Goal: Transaction & Acquisition: Purchase product/service

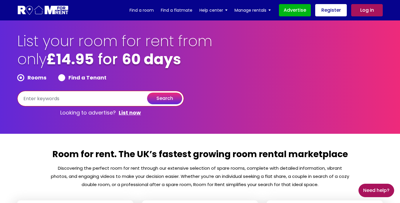
click at [75, 104] on input "text" at bounding box center [100, 99] width 167 height 16
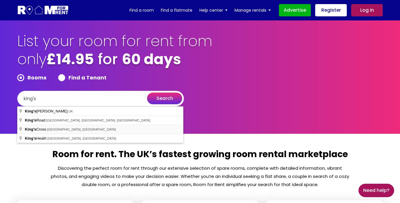
type input "King's Cross, [GEOGRAPHIC_DATA], [GEOGRAPHIC_DATA]"
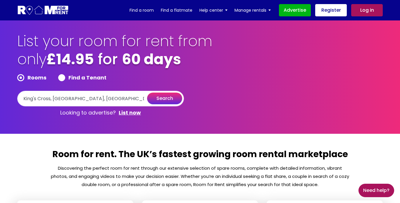
click at [171, 99] on button "search" at bounding box center [164, 99] width 35 height 12
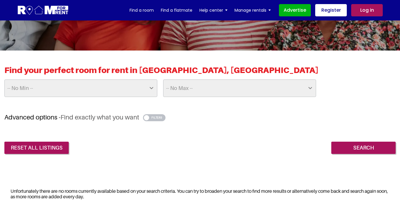
click at [137, 91] on select "-- No Min -- £25 £50 £75 £100 £125 £150 £175 £200 £225 £250 £275 £300 £325 £350…" at bounding box center [80, 89] width 153 height 18
click at [4, 80] on select "-- No Min -- £25 £50 £75 £100 £125 £150 £175 £200 £225 £250 £275 £300 £325 £350…" at bounding box center [80, 89] width 153 height 18
click at [209, 85] on select "-- No Max -- £50 £75 £100 £125 £150 £175 £200 £225 £250 £275 £300 £325 £350 £37…" at bounding box center [239, 89] width 153 height 18
select select "800"
click at [163, 80] on select "-- No Max -- £50 £75 £100 £125 £150 £175 £200 £225 £250 £275 £300 £325 £350 £37…" at bounding box center [239, 89] width 153 height 18
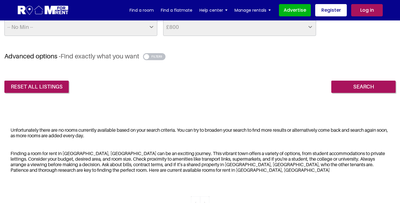
scroll to position [163, 0]
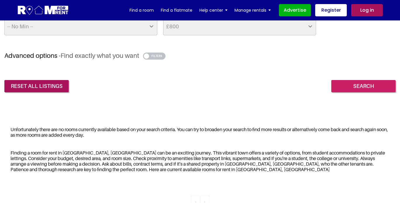
click at [358, 83] on input "Search" at bounding box center [363, 86] width 64 height 12
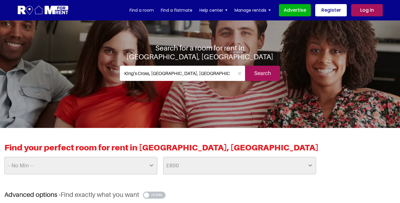
scroll to position [21, 0]
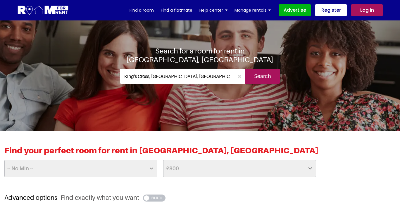
click at [192, 80] on input "King's Cross, [GEOGRAPHIC_DATA], [GEOGRAPHIC_DATA]" at bounding box center [177, 76] width 114 height 15
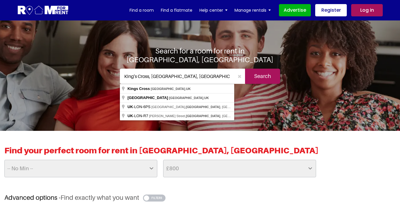
click at [202, 79] on input "King's Cross, [GEOGRAPHIC_DATA], [GEOGRAPHIC_DATA]" at bounding box center [177, 76] width 114 height 15
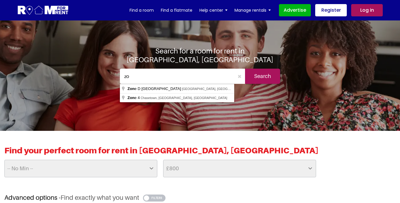
type input "z"
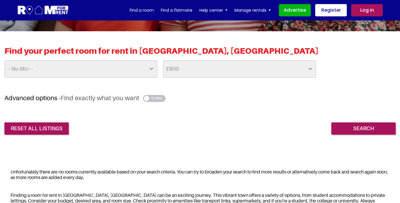
scroll to position [128, 0]
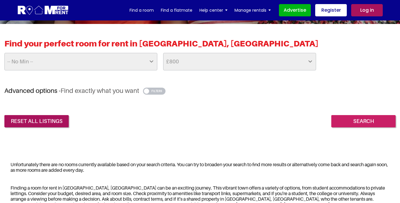
click at [345, 119] on input "Search" at bounding box center [363, 121] width 64 height 12
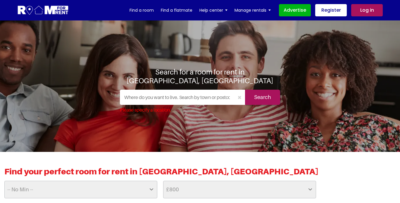
click at [160, 99] on input "text" at bounding box center [177, 97] width 114 height 15
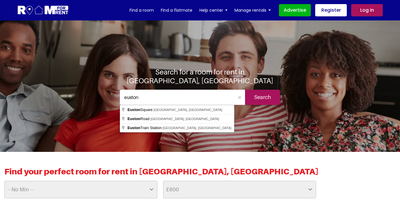
type input "euston"
